Goal: Task Accomplishment & Management: Manage account settings

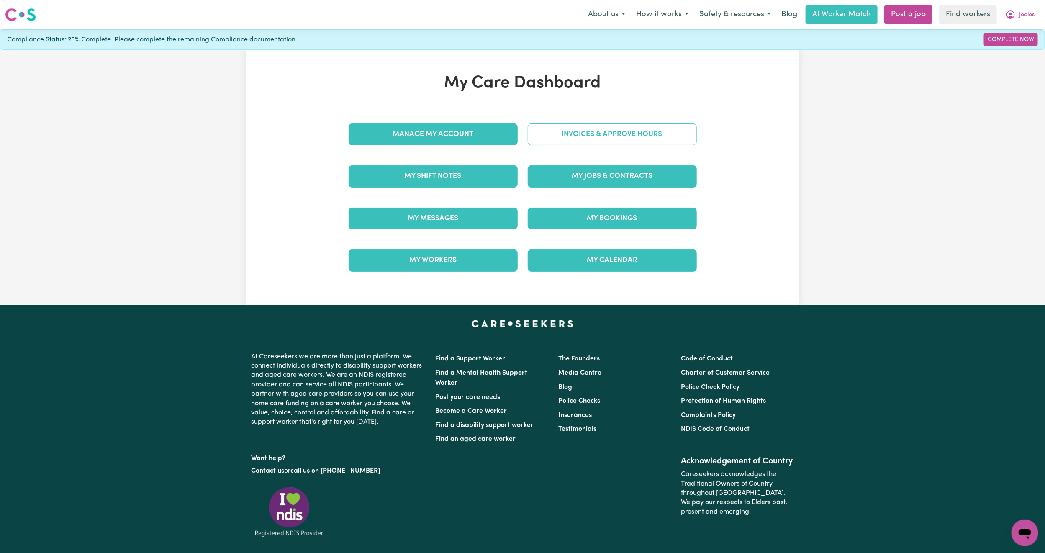
click at [571, 138] on link "Invoices & Approve Hours" at bounding box center [612, 134] width 169 height 22
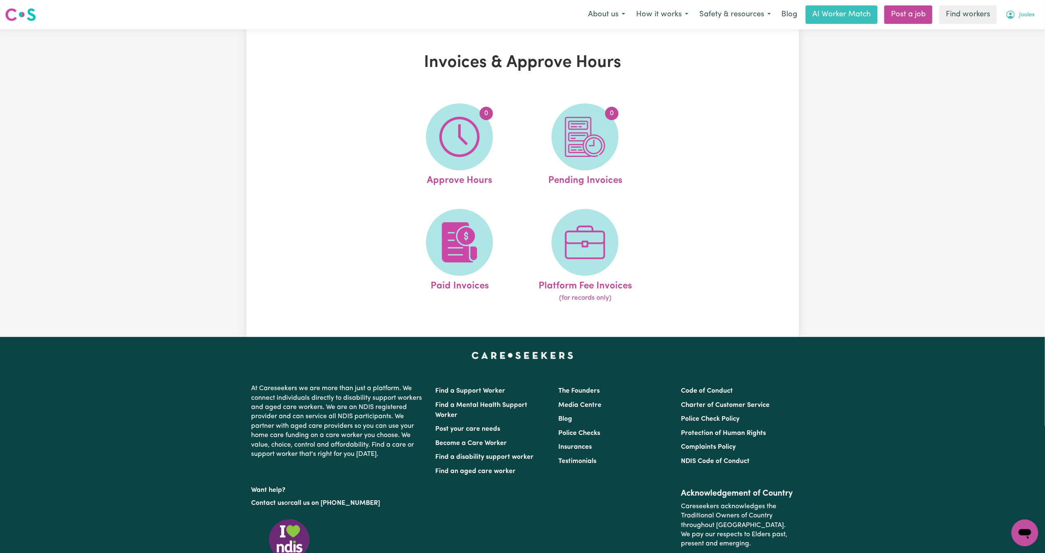
click at [1010, 14] on icon "My Account" at bounding box center [1010, 14] width 3 height 3
click at [992, 39] on link "My Dashboard" at bounding box center [1006, 33] width 66 height 16
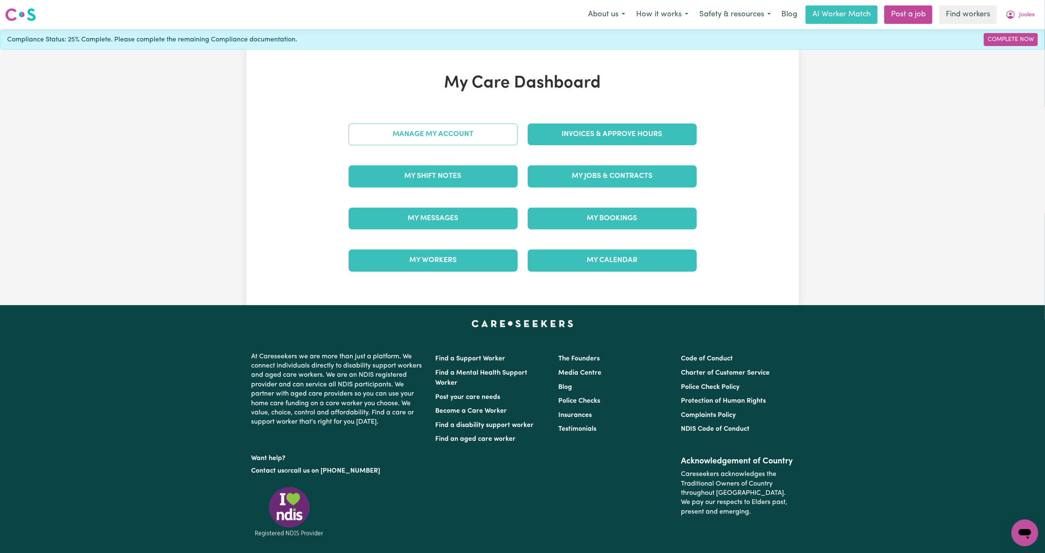
click at [436, 138] on link "Manage My Account" at bounding box center [432, 134] width 169 height 22
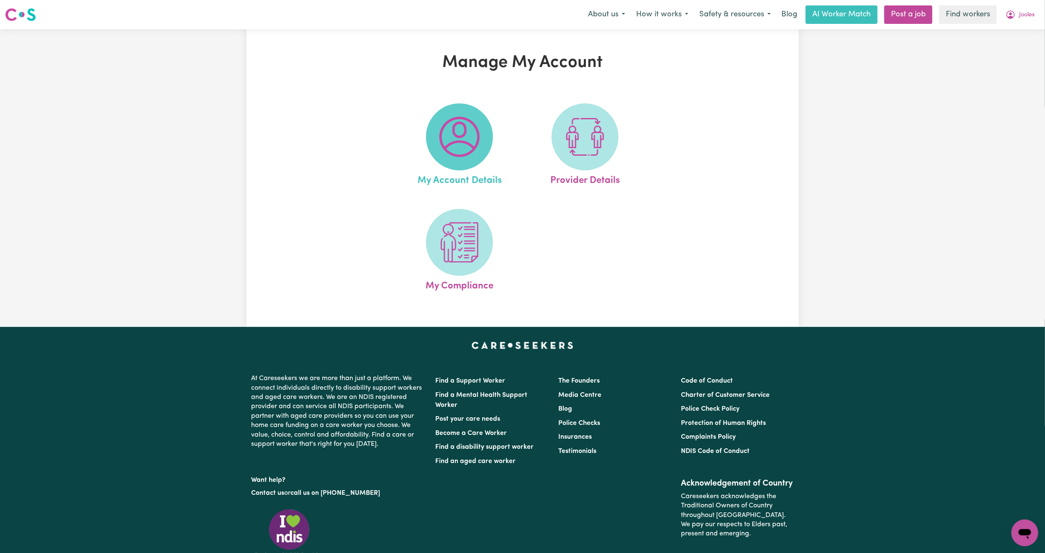
click at [443, 140] on img at bounding box center [459, 137] width 40 height 40
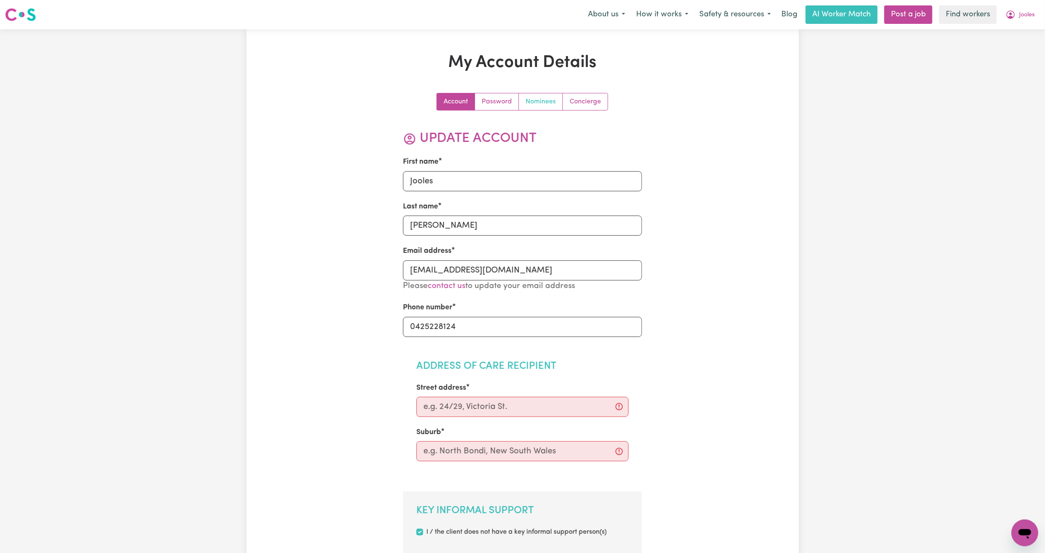
click at [551, 102] on link "Nominees" at bounding box center [541, 101] width 44 height 17
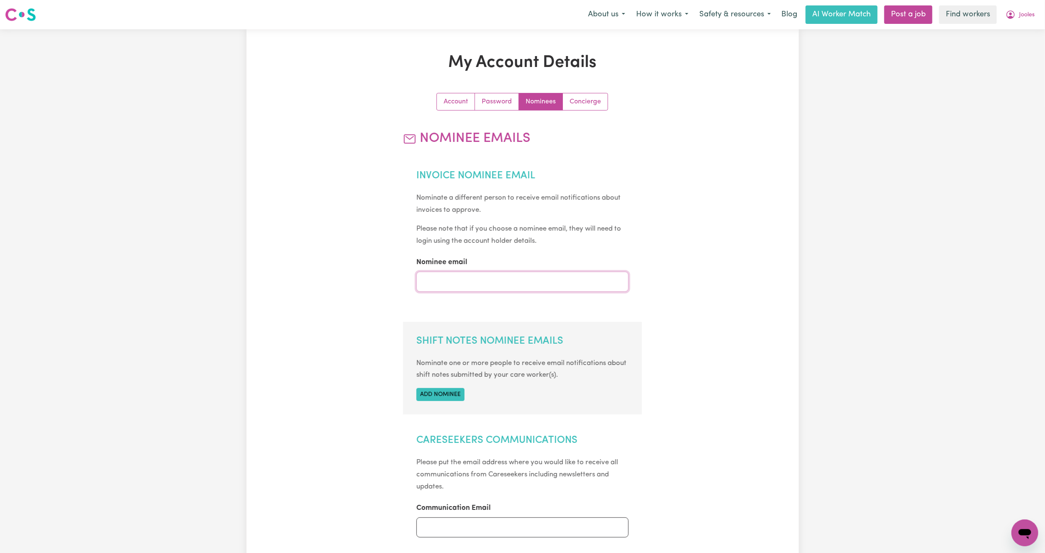
click at [482, 279] on input "Nominee email" at bounding box center [522, 282] width 212 height 20
type input "[EMAIL_ADDRESS][DOMAIN_NAME]"
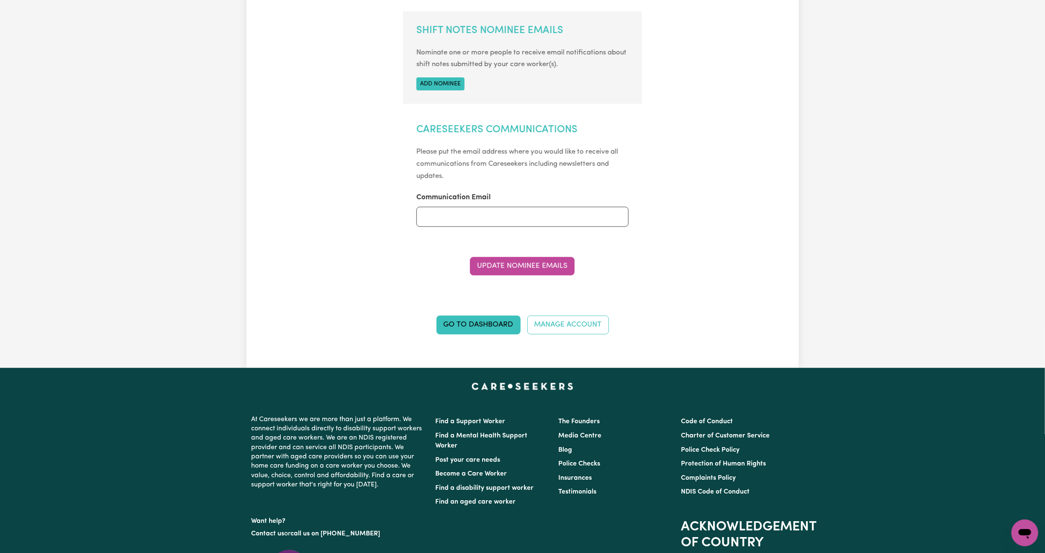
scroll to position [314, 0]
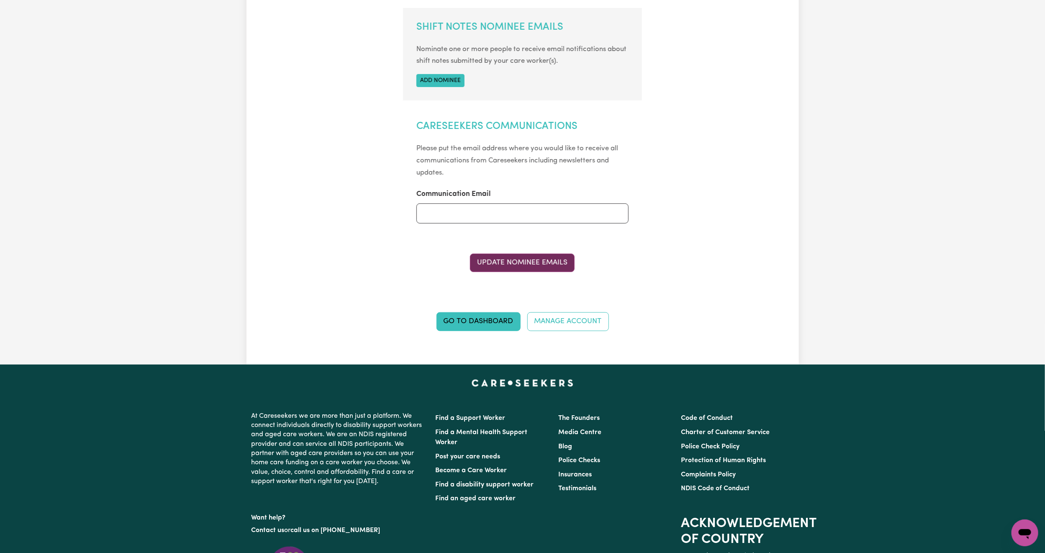
click at [536, 266] on button "Update Nominee Emails" at bounding box center [522, 263] width 105 height 18
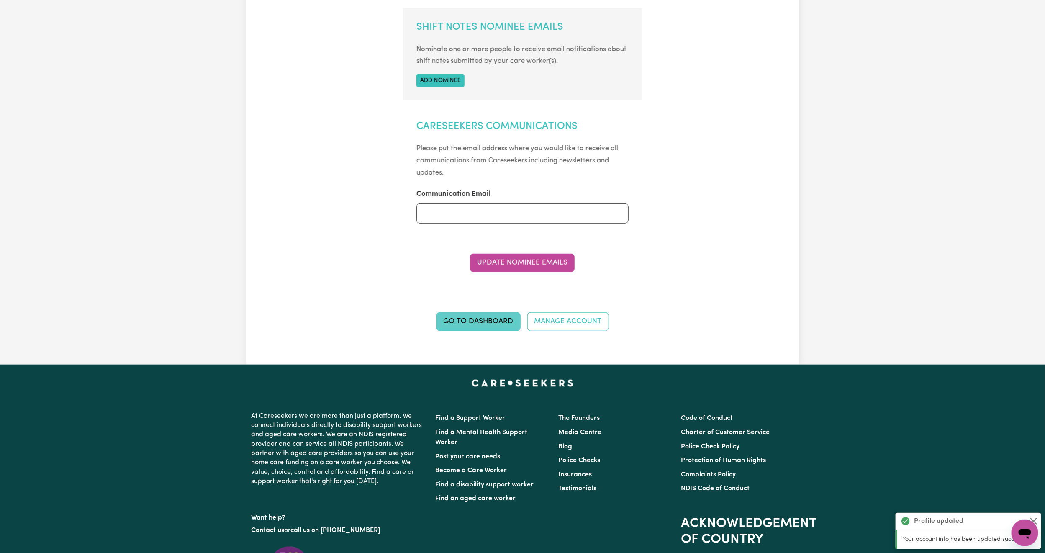
click at [479, 323] on link "Go to Dashboard" at bounding box center [478, 321] width 84 height 18
